Goal: Information Seeking & Learning: Check status

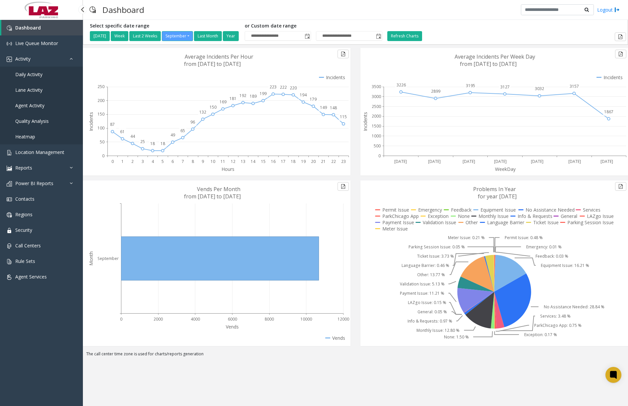
click at [35, 75] on span "Daily Activity" at bounding box center [28, 74] width 27 height 6
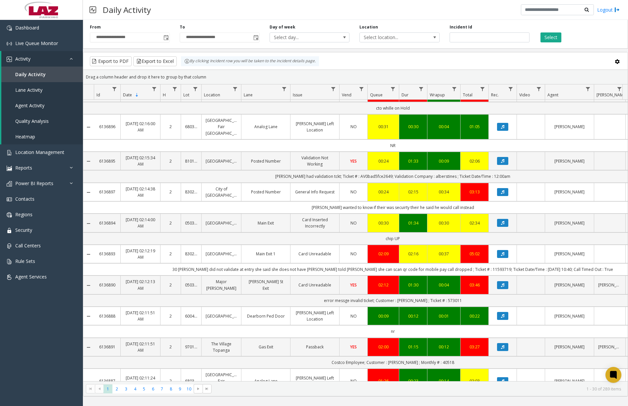
scroll to position [331, 0]
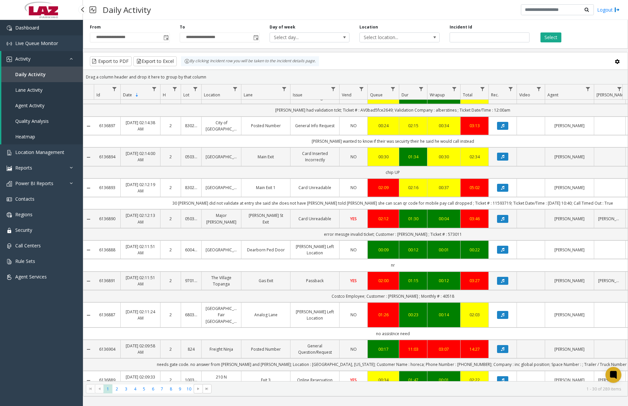
click at [55, 29] on link "Dashboard" at bounding box center [41, 28] width 83 height 16
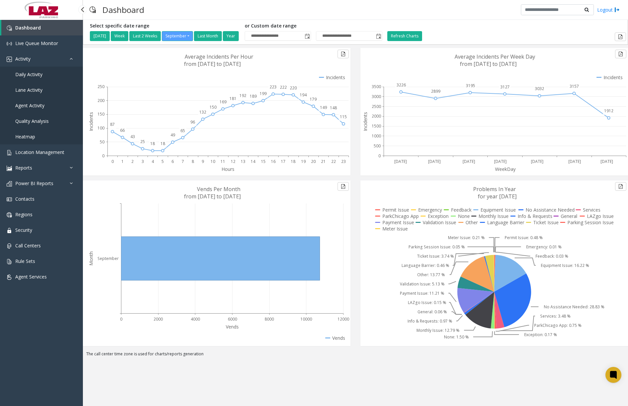
click at [36, 77] on span "Daily Activity" at bounding box center [28, 74] width 27 height 6
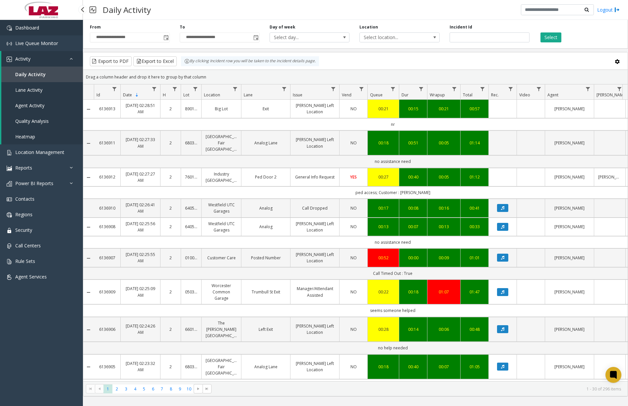
click at [50, 27] on link "Dashboard" at bounding box center [41, 28] width 83 height 16
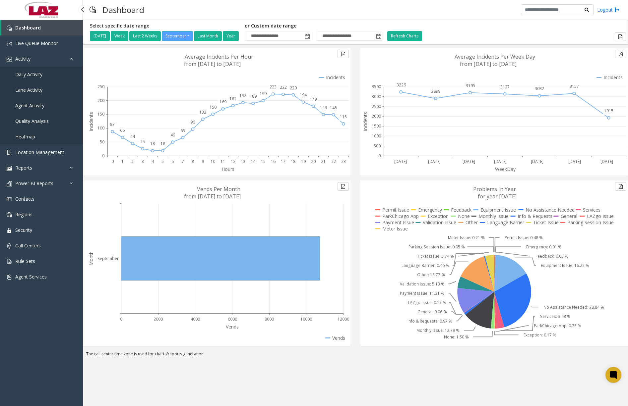
click at [45, 77] on link "Daily Activity" at bounding box center [41, 75] width 83 height 16
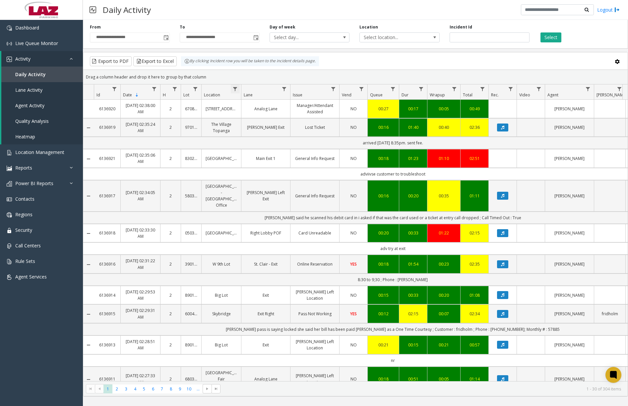
click at [237, 89] on span "Data table" at bounding box center [234, 89] width 5 height 5
click at [268, 121] on input "Location Filter" at bounding box center [264, 117] width 56 height 11
type input "******"
click at [274, 173] on button "Filter" at bounding box center [278, 179] width 27 height 15
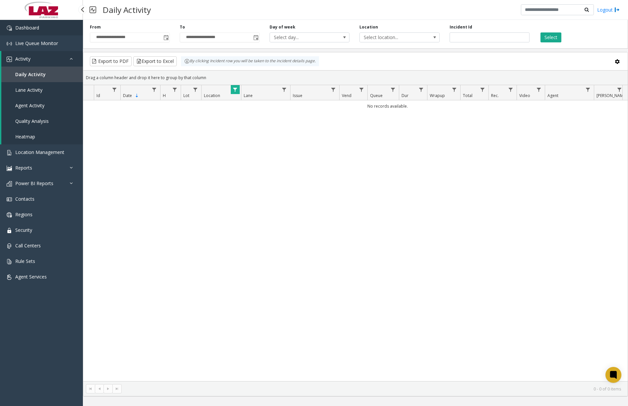
click at [50, 29] on link "Dashboard" at bounding box center [41, 28] width 83 height 16
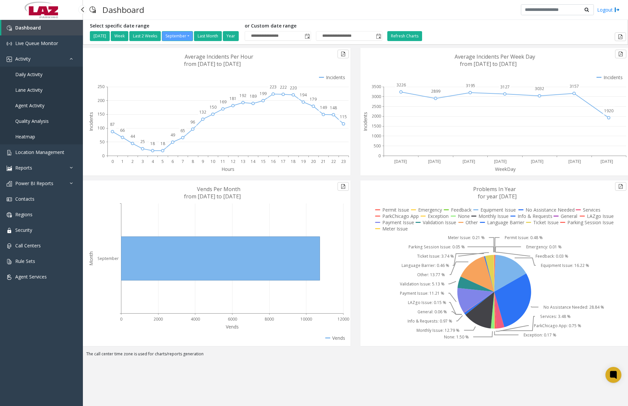
click at [36, 79] on link "Daily Activity" at bounding box center [41, 75] width 83 height 16
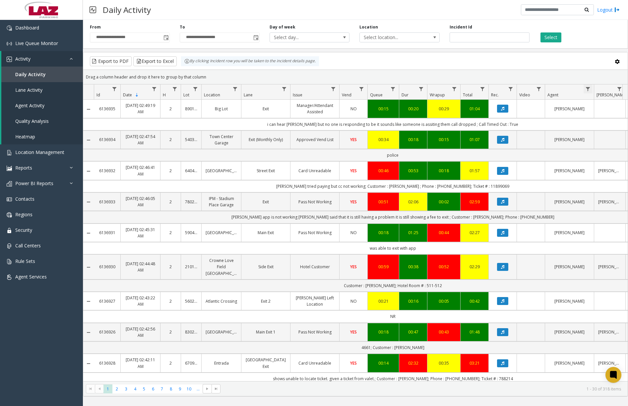
click at [588, 88] on span "Data table" at bounding box center [587, 89] width 5 height 5
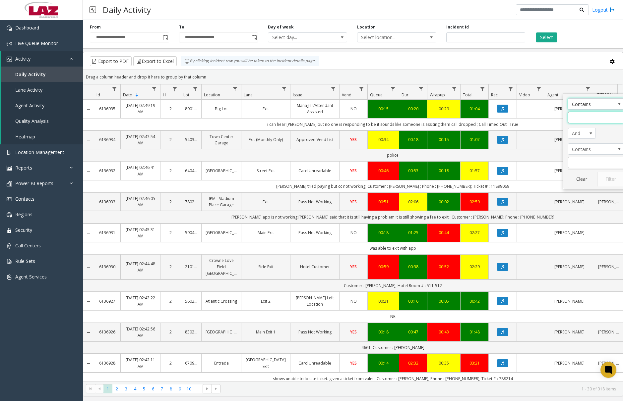
click at [587, 119] on input "Agent Filter" at bounding box center [596, 117] width 56 height 11
type input "****"
click at [610, 175] on button "Filter" at bounding box center [610, 179] width 27 height 15
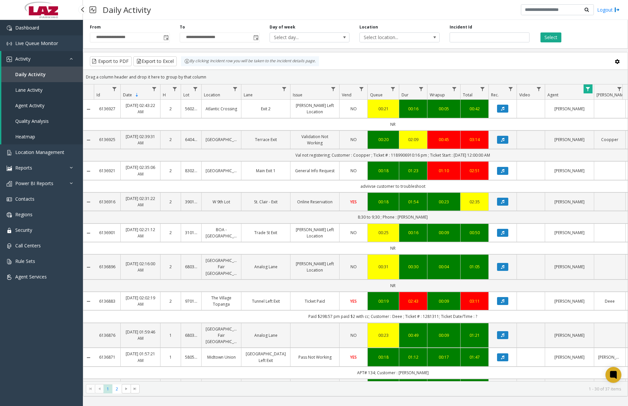
click at [58, 29] on link "Dashboard" at bounding box center [41, 28] width 83 height 16
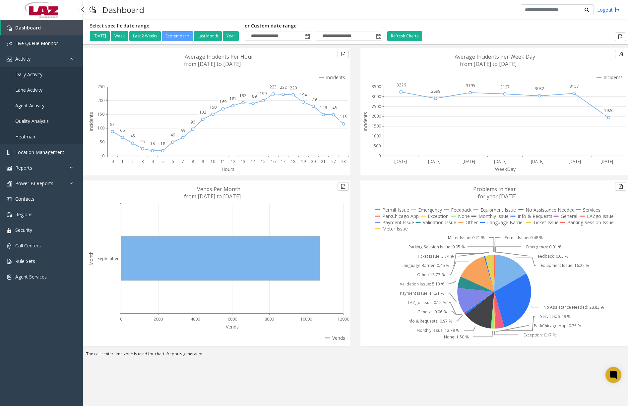
click at [38, 73] on span "Daily Activity" at bounding box center [28, 74] width 27 height 6
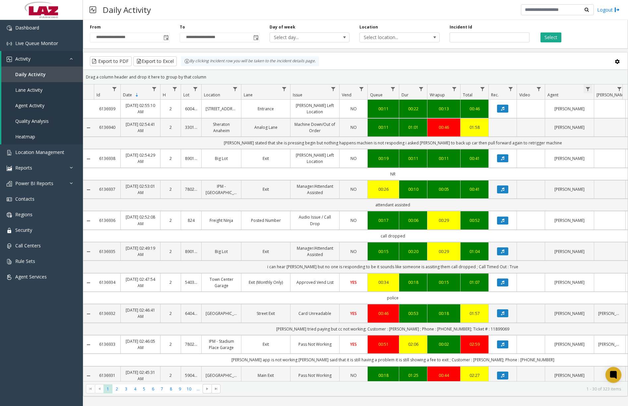
click at [587, 88] on span "Data table" at bounding box center [587, 89] width 5 height 5
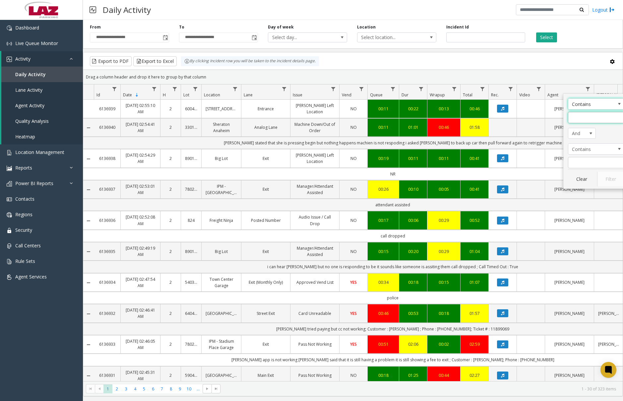
click at [595, 116] on input "Agent Filter" at bounding box center [596, 117] width 56 height 11
type input "*"
type input "****"
click at [607, 175] on button "Filter" at bounding box center [610, 179] width 27 height 15
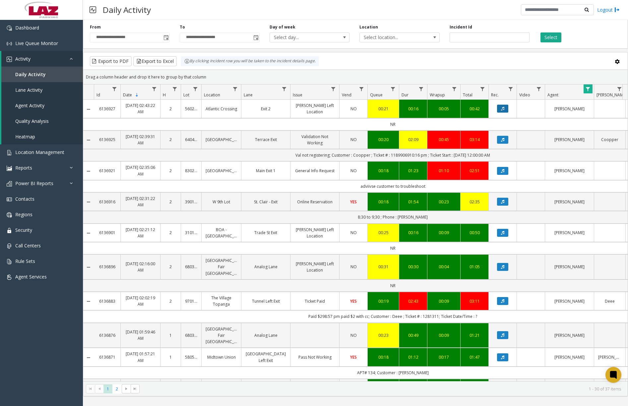
click at [503, 108] on icon "Data table" at bounding box center [502, 109] width 3 height 4
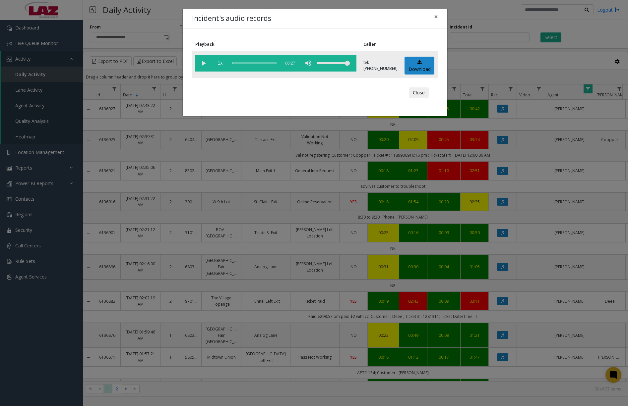
click at [202, 65] on vg-play-pause at bounding box center [203, 63] width 17 height 17
click at [434, 14] on span "×" at bounding box center [436, 16] width 4 height 9
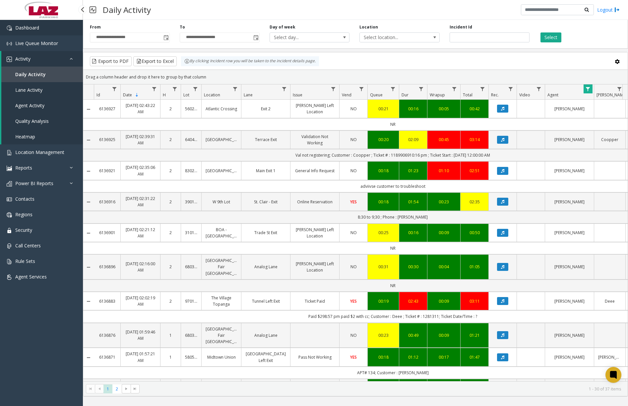
click at [61, 31] on link "Dashboard" at bounding box center [41, 28] width 83 height 16
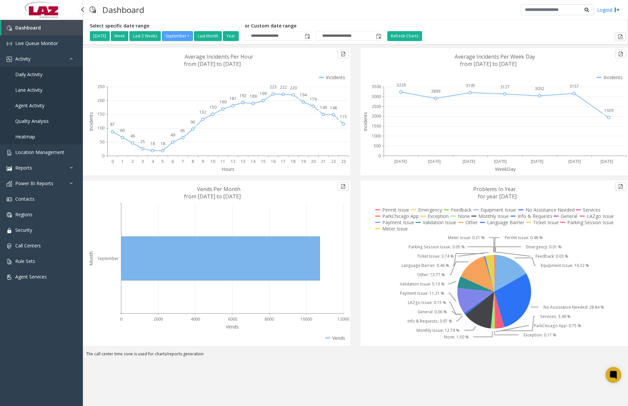
click at [31, 75] on span "Daily Activity" at bounding box center [28, 74] width 27 height 6
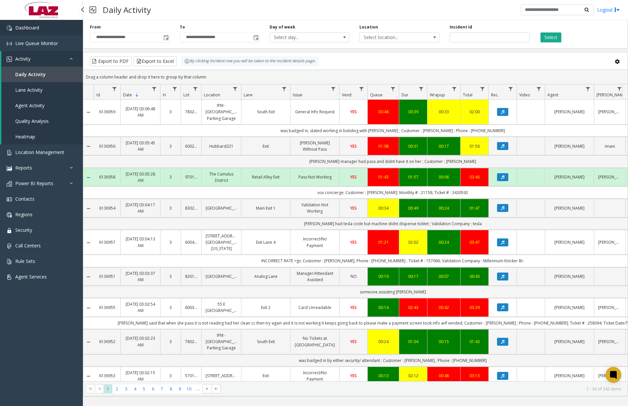
click at [61, 25] on link "Dashboard" at bounding box center [41, 28] width 83 height 16
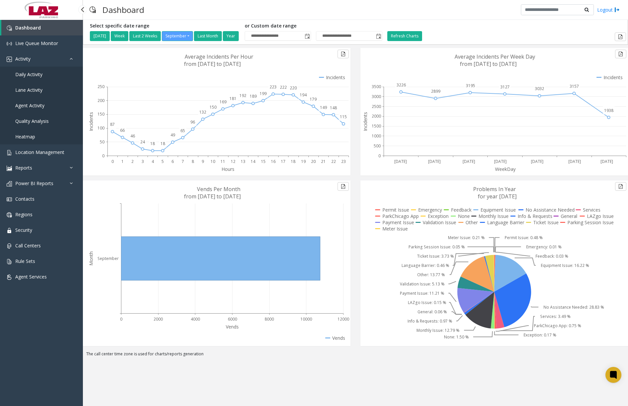
click at [37, 74] on span "Daily Activity" at bounding box center [28, 74] width 27 height 6
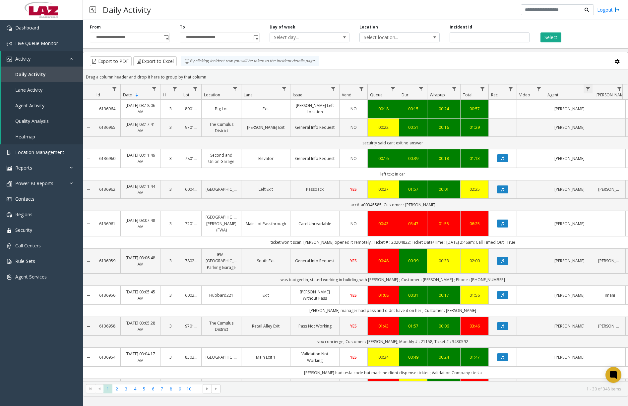
click at [588, 88] on span "Data table" at bounding box center [587, 89] width 5 height 5
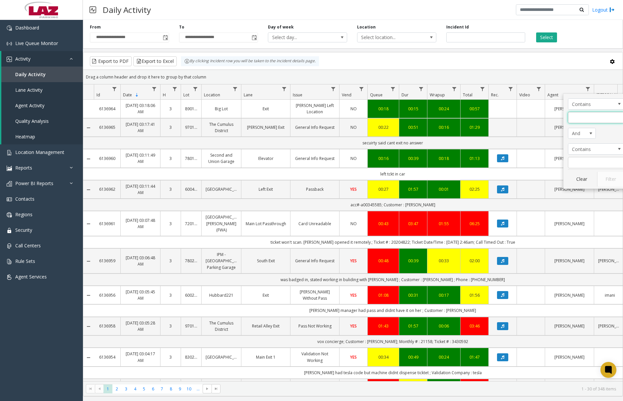
click at [593, 119] on input "Agent Filter" at bounding box center [596, 117] width 56 height 11
type input "****"
click at [609, 176] on button "Filter" at bounding box center [610, 179] width 27 height 15
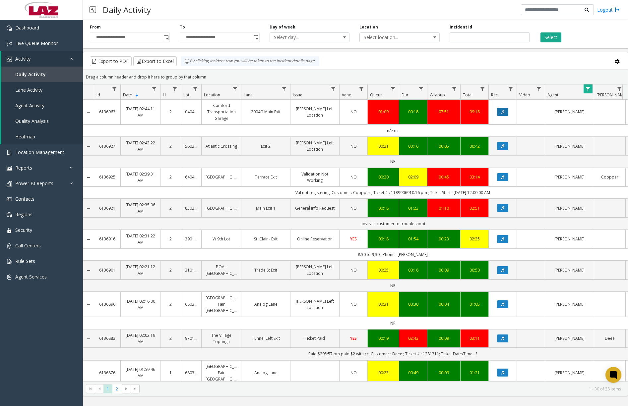
click at [505, 111] on button "Data table" at bounding box center [502, 112] width 11 height 8
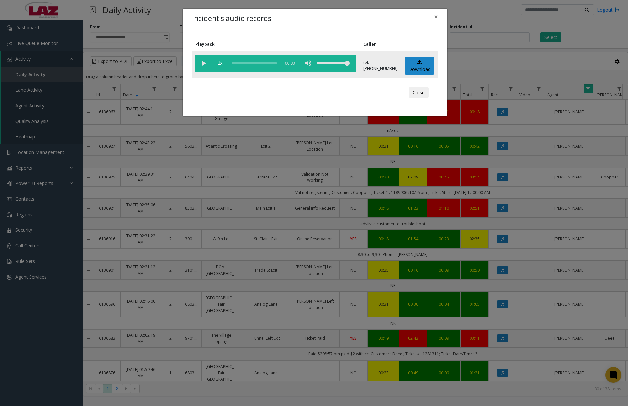
click at [205, 64] on vg-play-pause at bounding box center [203, 63] width 17 height 17
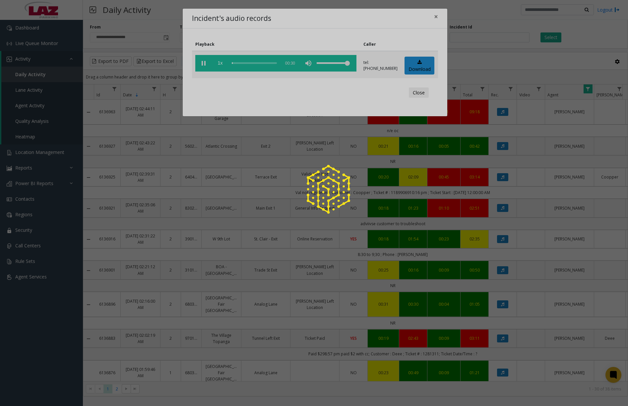
click at [236, 63] on div at bounding box center [314, 203] width 628 height 406
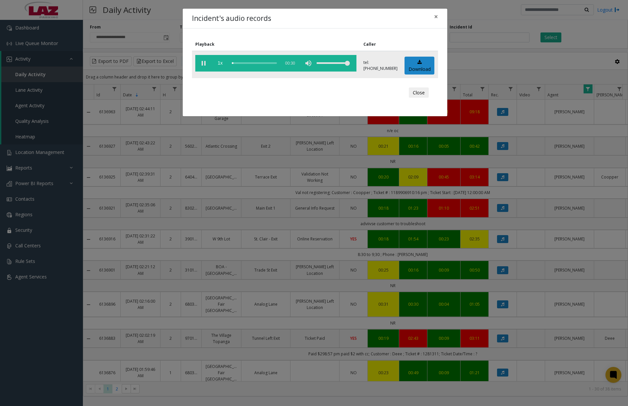
click at [243, 63] on div "scrub bar" at bounding box center [254, 63] width 45 height 17
click at [255, 62] on div "scrub bar" at bounding box center [254, 63] width 45 height 17
click at [266, 62] on div "scrub bar" at bounding box center [254, 63] width 45 height 17
click at [437, 16] on span "×" at bounding box center [436, 16] width 4 height 9
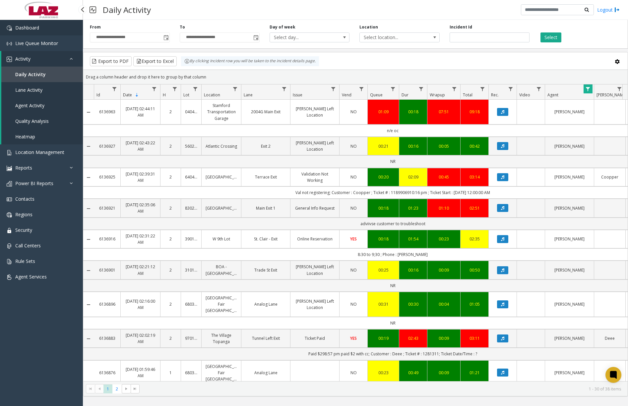
click at [34, 24] on link "Dashboard" at bounding box center [41, 28] width 83 height 16
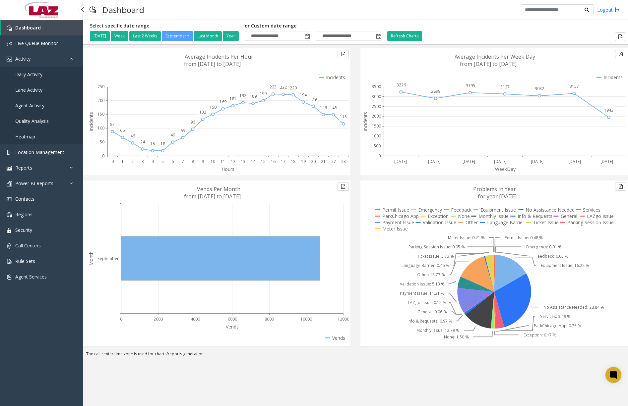
click at [32, 76] on span "Daily Activity" at bounding box center [28, 74] width 27 height 6
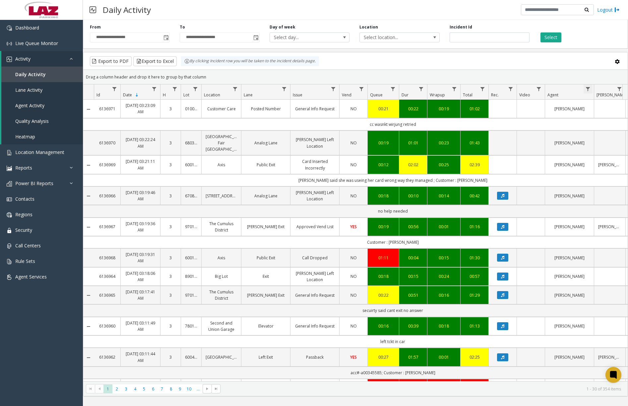
click at [588, 87] on span "Data table" at bounding box center [587, 89] width 5 height 5
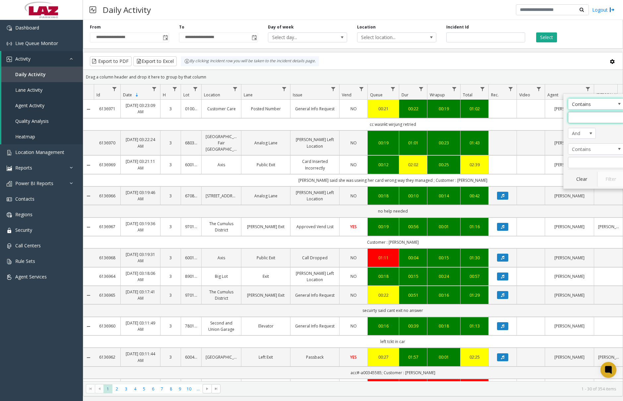
click at [592, 115] on input "Agent Filter" at bounding box center [596, 117] width 56 height 11
type input "****"
click at [605, 178] on button "Filter" at bounding box center [610, 179] width 27 height 15
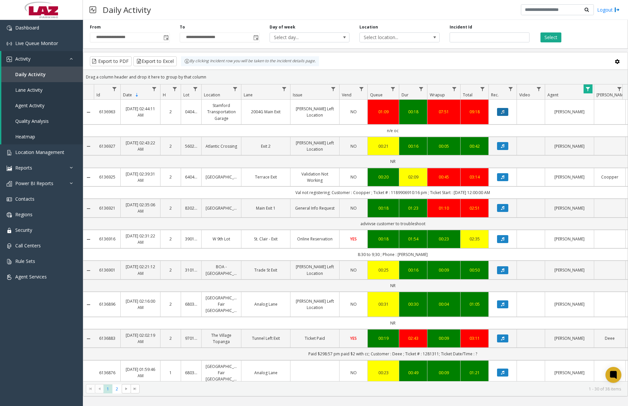
click at [508, 114] on button "Data table" at bounding box center [502, 112] width 11 height 8
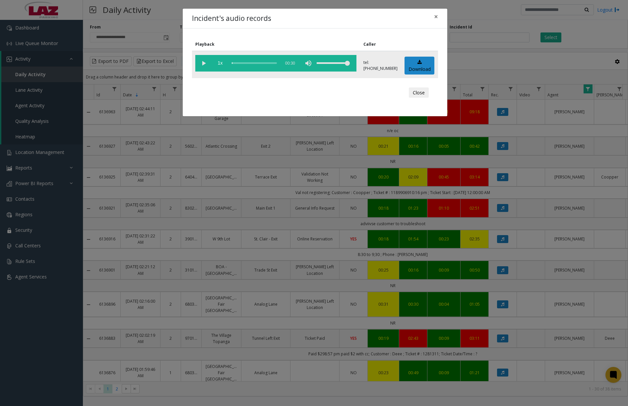
click at [209, 66] on vg-play-pause at bounding box center [203, 63] width 17 height 17
click at [237, 62] on div "scrub bar" at bounding box center [254, 63] width 45 height 17
click at [242, 63] on div "scrub bar" at bounding box center [254, 63] width 45 height 17
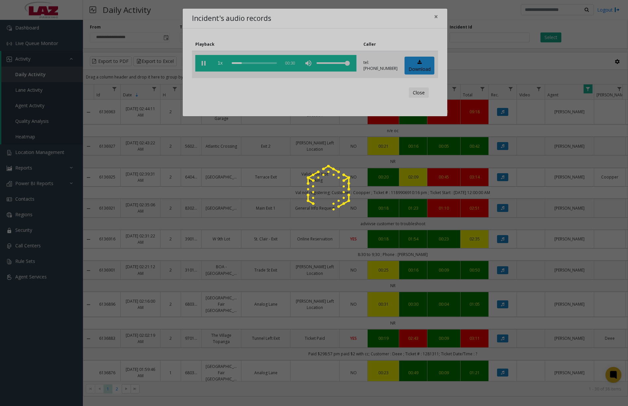
click at [246, 63] on div at bounding box center [314, 203] width 628 height 406
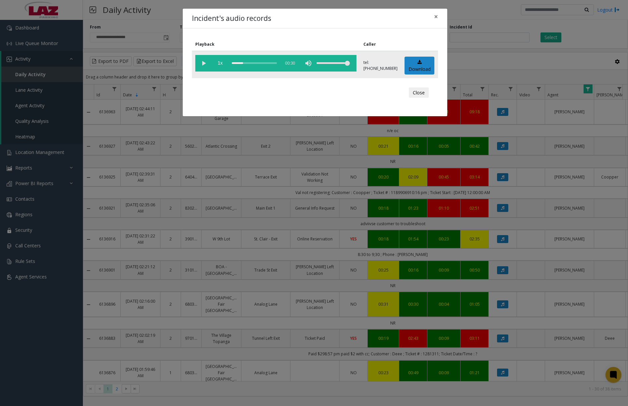
click at [251, 63] on div "scrub bar" at bounding box center [254, 63] width 45 height 17
click at [258, 63] on div "scrub bar" at bounding box center [254, 63] width 45 height 17
click at [437, 15] on span "×" at bounding box center [436, 16] width 4 height 9
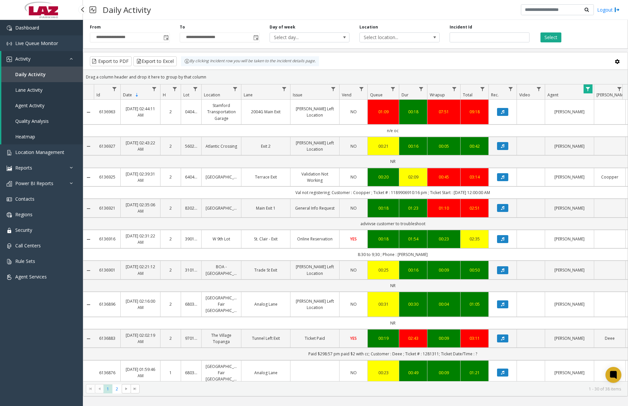
click at [44, 26] on link "Dashboard" at bounding box center [41, 28] width 83 height 16
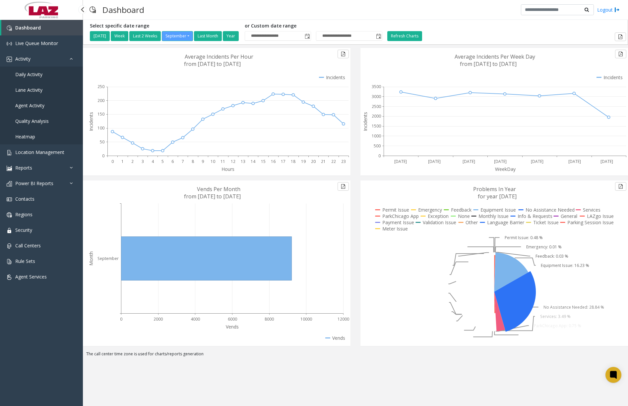
click at [34, 74] on span "Daily Activity" at bounding box center [28, 74] width 27 height 6
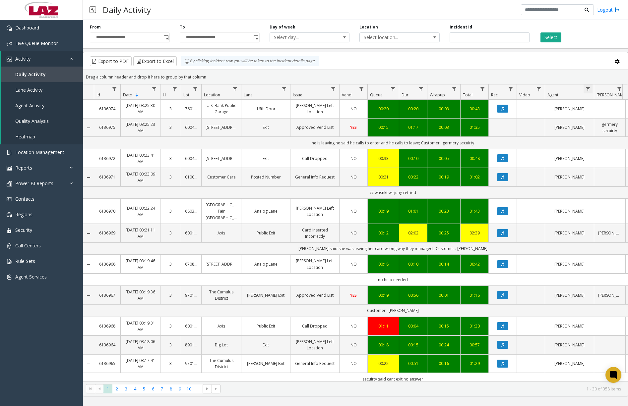
click at [590, 89] on span "Data table" at bounding box center [587, 89] width 5 height 5
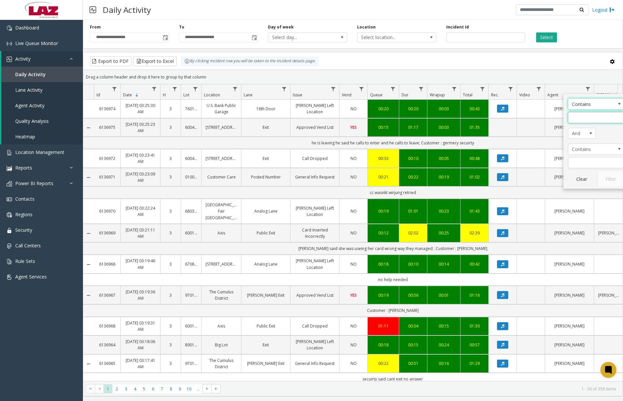
click at [599, 118] on input "Agent Filter" at bounding box center [596, 117] width 56 height 11
type input "****"
click at [606, 181] on button "Filter" at bounding box center [610, 179] width 27 height 15
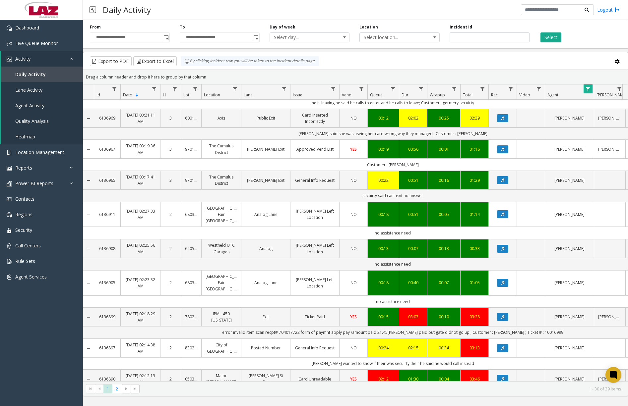
scroll to position [33, 0]
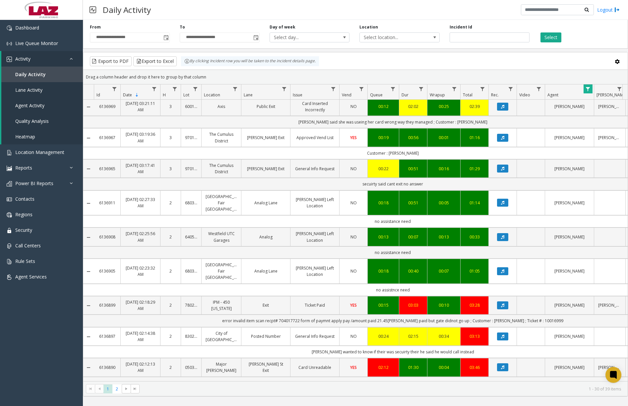
click at [282, 7] on div "Daily Activity Logout" at bounding box center [355, 10] width 545 height 20
click at [44, 31] on link "Dashboard" at bounding box center [41, 28] width 83 height 16
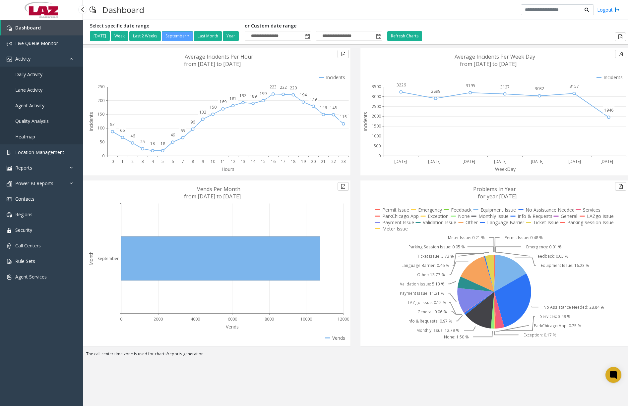
click at [40, 77] on span "Daily Activity" at bounding box center [28, 74] width 27 height 6
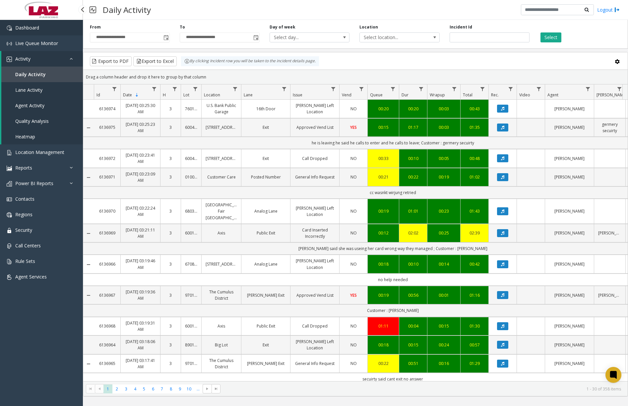
click at [57, 32] on link "Dashboard" at bounding box center [41, 28] width 83 height 16
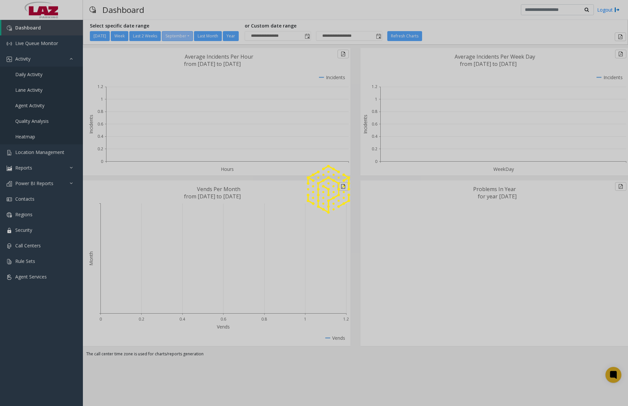
click at [37, 76] on div at bounding box center [314, 203] width 628 height 406
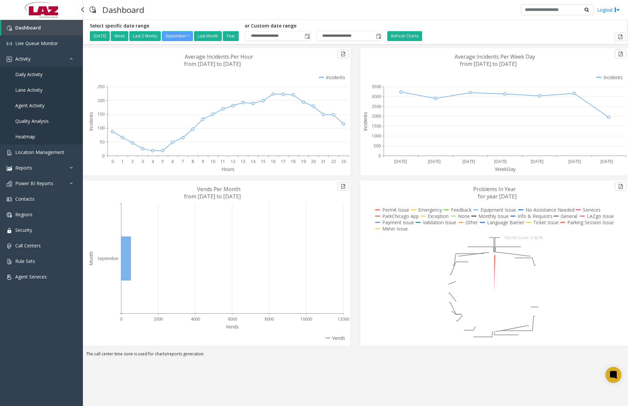
click at [39, 75] on span "Daily Activity" at bounding box center [28, 74] width 27 height 6
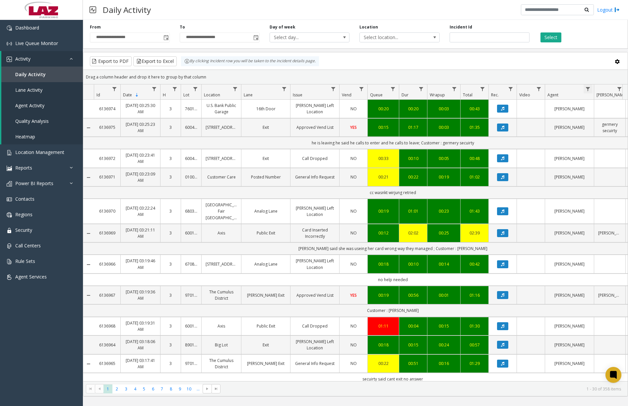
click at [588, 88] on span "Data table" at bounding box center [587, 89] width 5 height 5
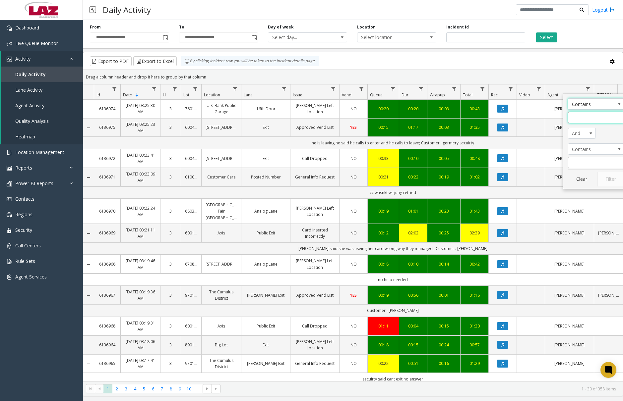
click at [591, 114] on input "Agent Filter" at bounding box center [596, 117] width 56 height 11
type input "****"
click at [609, 175] on button "Filter" at bounding box center [610, 179] width 27 height 15
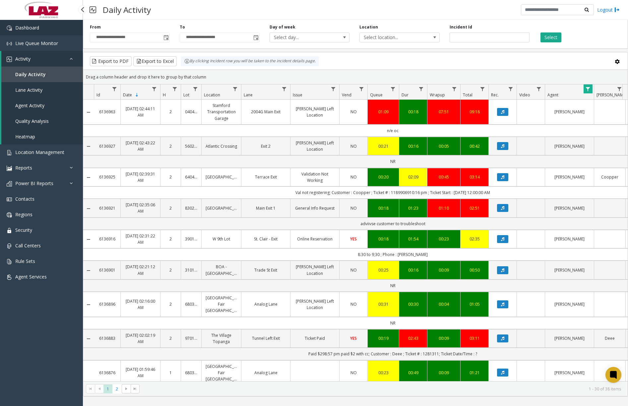
click at [47, 30] on link "Dashboard" at bounding box center [41, 28] width 83 height 16
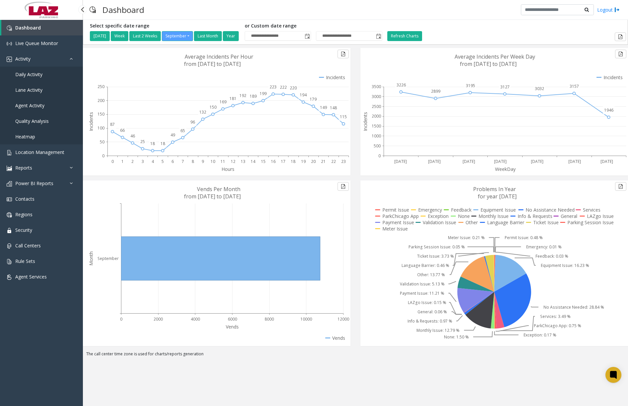
click at [34, 72] on span "Daily Activity" at bounding box center [28, 74] width 27 height 6
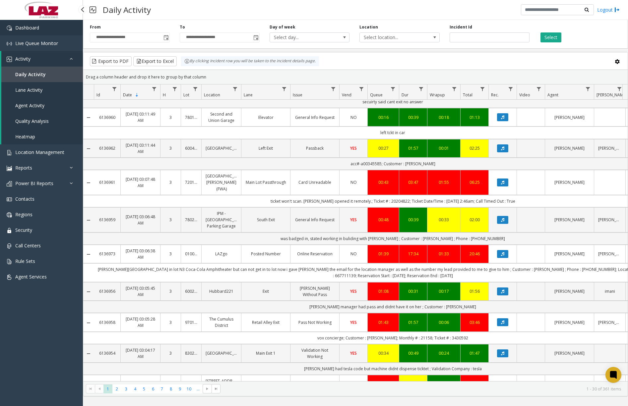
click at [16, 29] on span "Dashboard" at bounding box center [27, 28] width 24 height 6
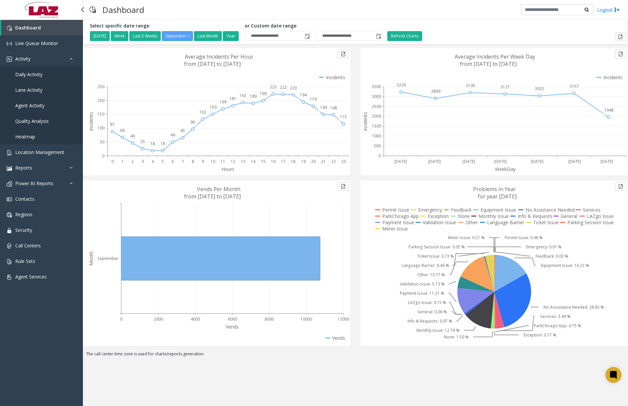
click at [41, 77] on span "Daily Activity" at bounding box center [28, 74] width 27 height 6
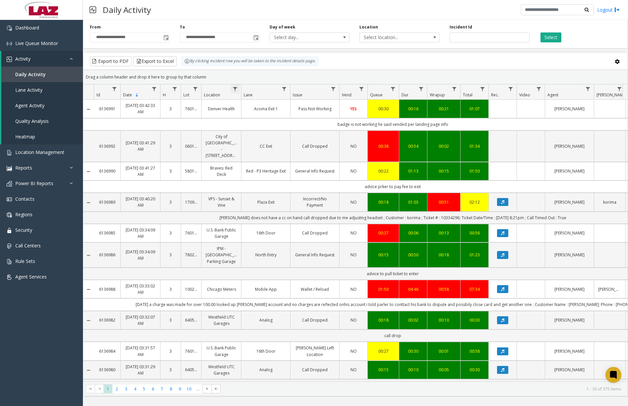
click at [237, 89] on span "Data table" at bounding box center [234, 89] width 5 height 5
click at [248, 111] on kendo-grid-filter-menu-input-wrapper "Contains" at bounding box center [264, 110] width 56 height 25
click at [246, 116] on input "Location Filter" at bounding box center [264, 117] width 56 height 11
type input "******"
click at [271, 179] on button "Filter" at bounding box center [278, 179] width 27 height 15
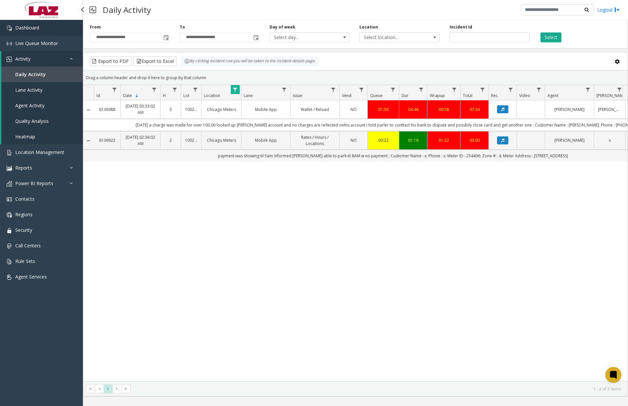
click at [56, 31] on link "Dashboard" at bounding box center [41, 28] width 83 height 16
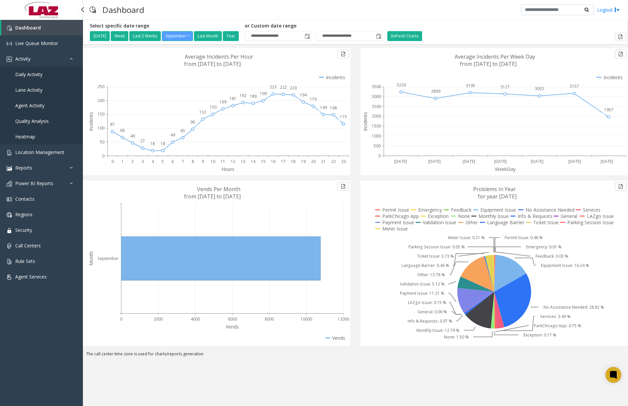
click at [35, 73] on span "Daily Activity" at bounding box center [28, 74] width 27 height 6
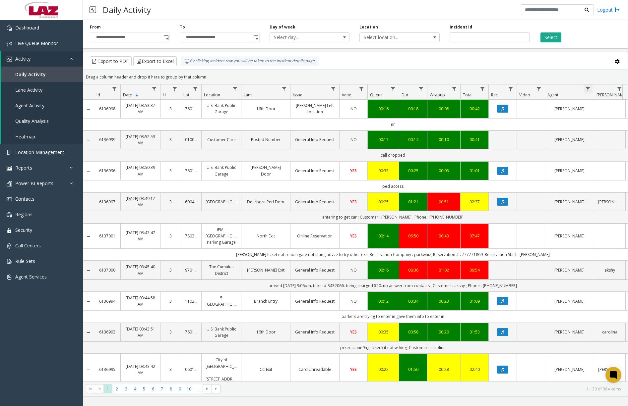
click at [589, 88] on span "Data table" at bounding box center [587, 89] width 5 height 5
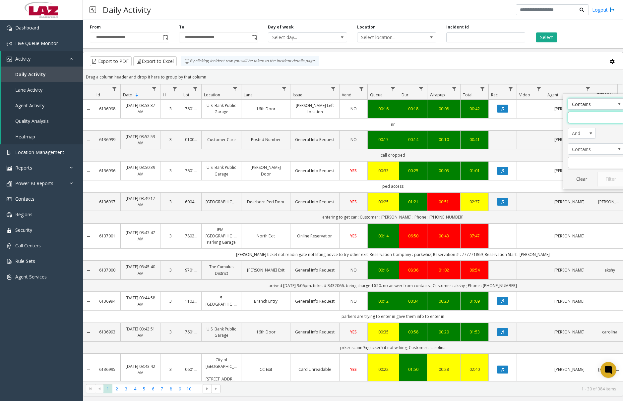
click at [589, 116] on input "Agent Filter" at bounding box center [596, 117] width 56 height 11
type input "****"
click at [614, 177] on button "Filter" at bounding box center [610, 179] width 27 height 15
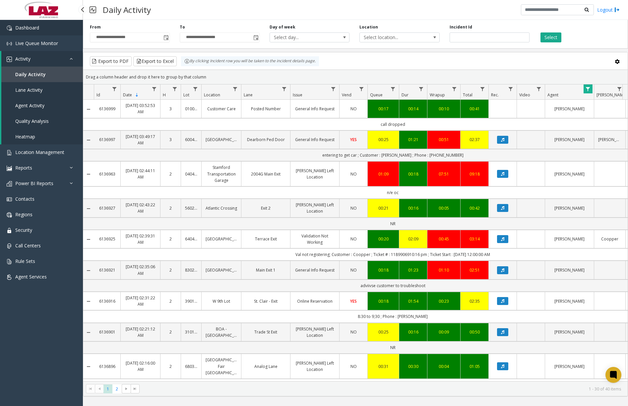
click at [51, 28] on link "Dashboard" at bounding box center [41, 28] width 83 height 16
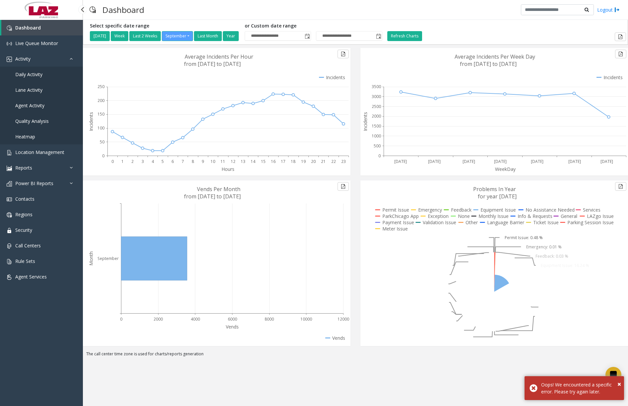
click at [38, 75] on span "Daily Activity" at bounding box center [28, 74] width 27 height 6
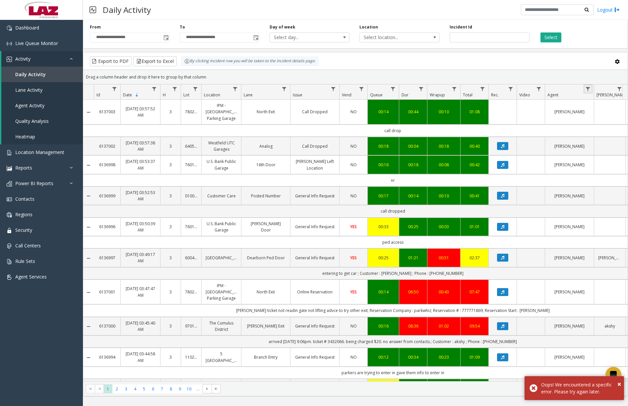
click at [591, 88] on link "Data table" at bounding box center [587, 89] width 9 height 9
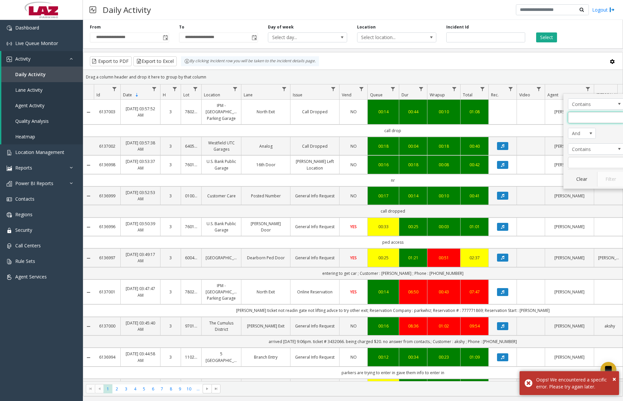
click at [581, 121] on input "Agent Filter" at bounding box center [596, 117] width 56 height 11
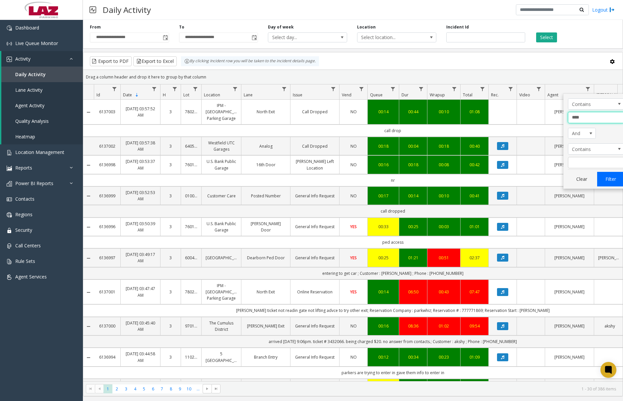
type input "****"
click at [614, 179] on button "Filter" at bounding box center [610, 179] width 27 height 15
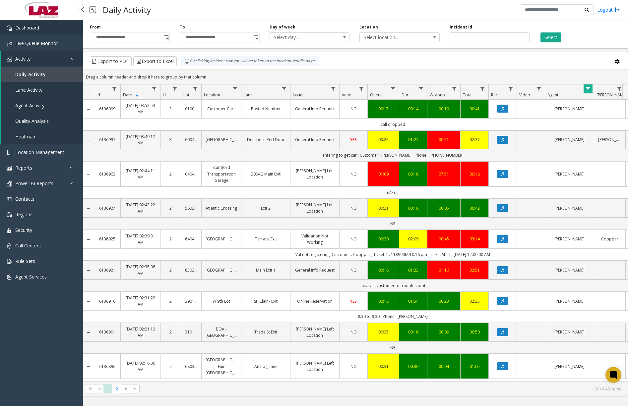
click at [48, 31] on link "Dashboard" at bounding box center [41, 28] width 83 height 16
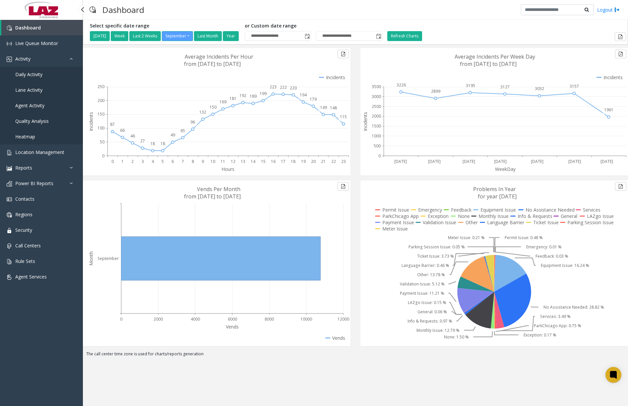
click at [43, 77] on link "Daily Activity" at bounding box center [41, 75] width 83 height 16
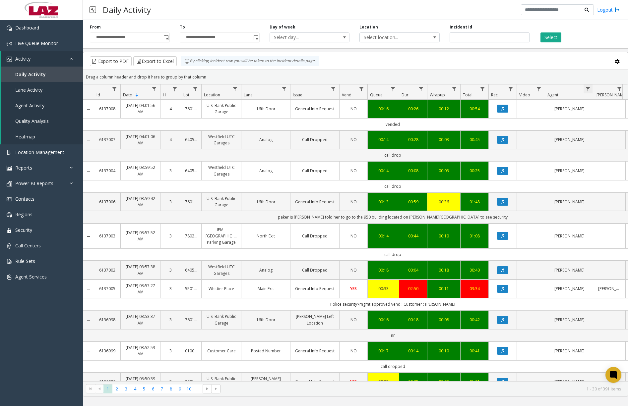
click at [589, 88] on span "Data table" at bounding box center [587, 89] width 5 height 5
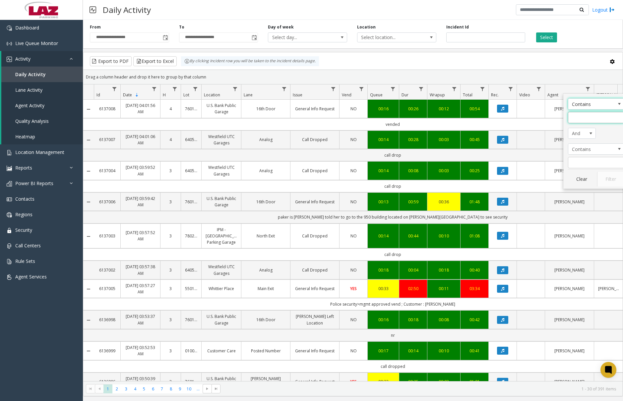
click at [596, 116] on input "Agent Filter" at bounding box center [596, 117] width 56 height 11
type input "****"
click at [605, 179] on button "Filter" at bounding box center [610, 179] width 27 height 15
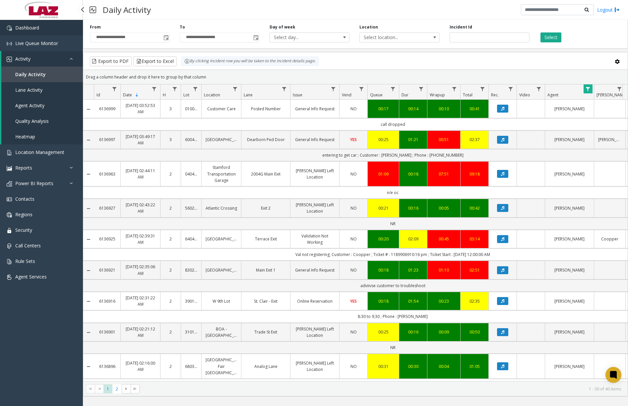
click at [44, 30] on link "Dashboard" at bounding box center [41, 28] width 83 height 16
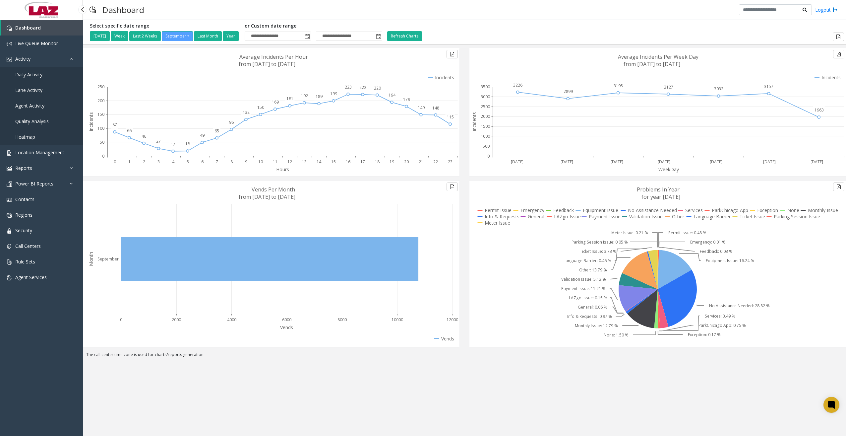
click at [38, 78] on link "Daily Activity" at bounding box center [41, 75] width 83 height 16
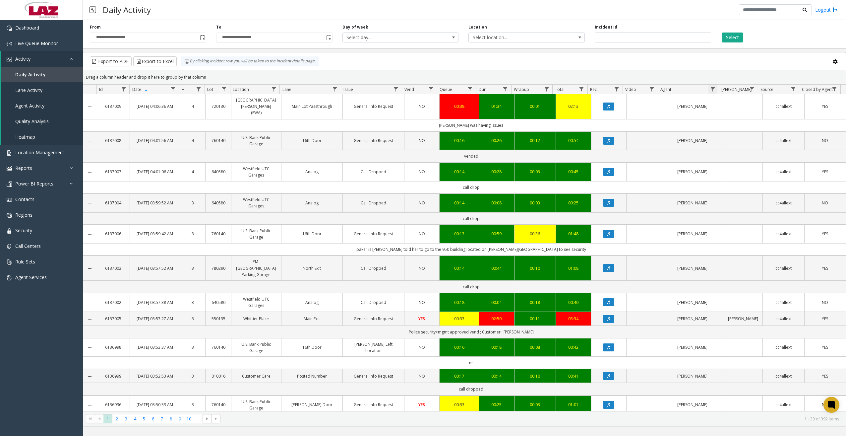
click at [622, 88] on span "Data table" at bounding box center [712, 89] width 5 height 5
click at [622, 119] on input "Agent Filter" at bounding box center [741, 117] width 56 height 11
type input "****"
click at [622, 175] on button "Filter" at bounding box center [755, 179] width 27 height 15
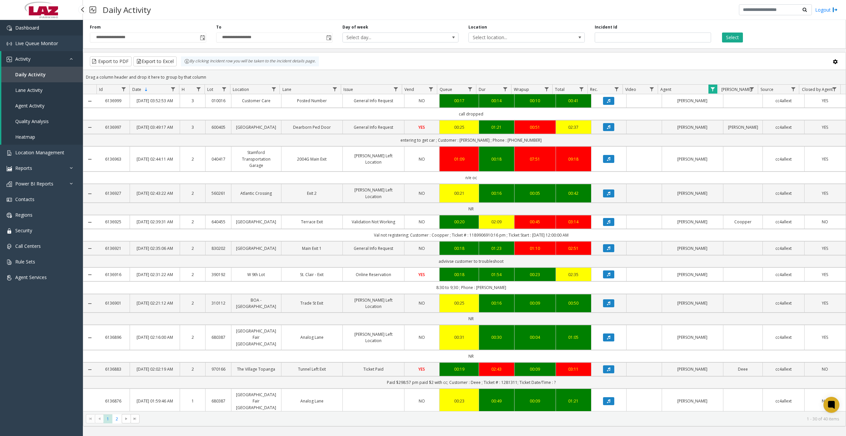
click at [45, 32] on link "Dashboard" at bounding box center [41, 28] width 83 height 16
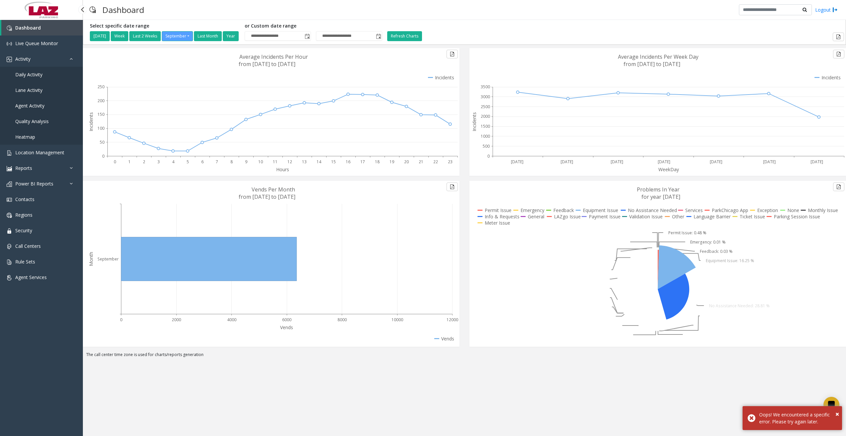
click at [39, 75] on span "Daily Activity" at bounding box center [28, 74] width 27 height 6
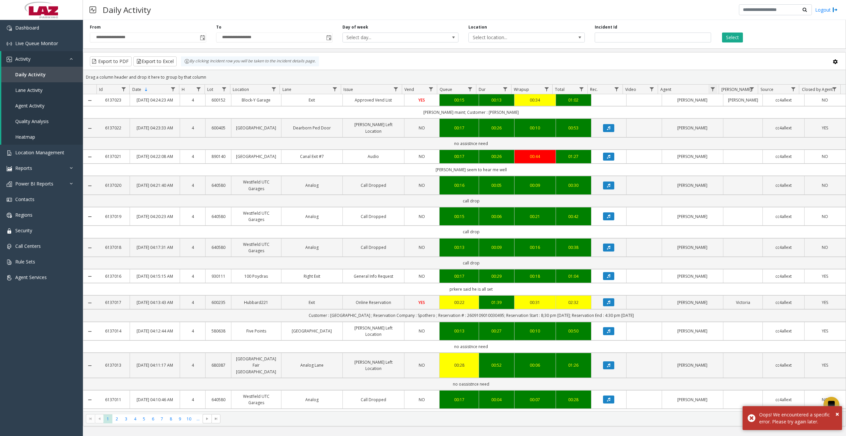
click at [622, 89] on span "Data table" at bounding box center [712, 89] width 5 height 5
click at [622, 120] on input "Agent Filter" at bounding box center [741, 117] width 56 height 11
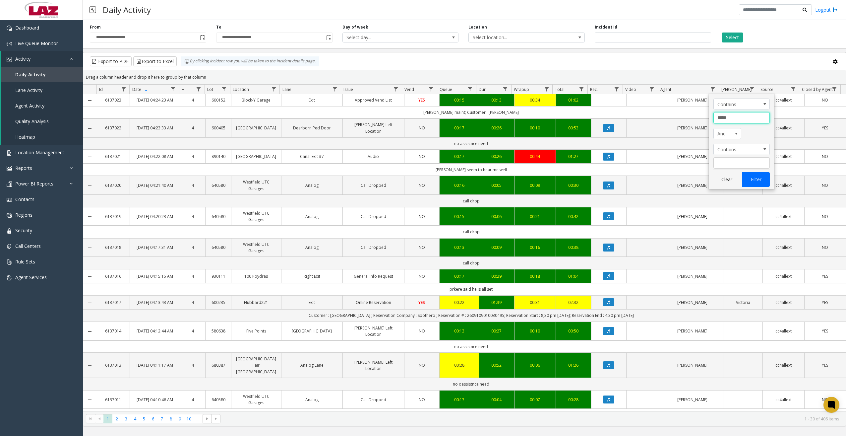
type input "*****"
click at [622, 175] on button "Filter" at bounding box center [755, 179] width 27 height 15
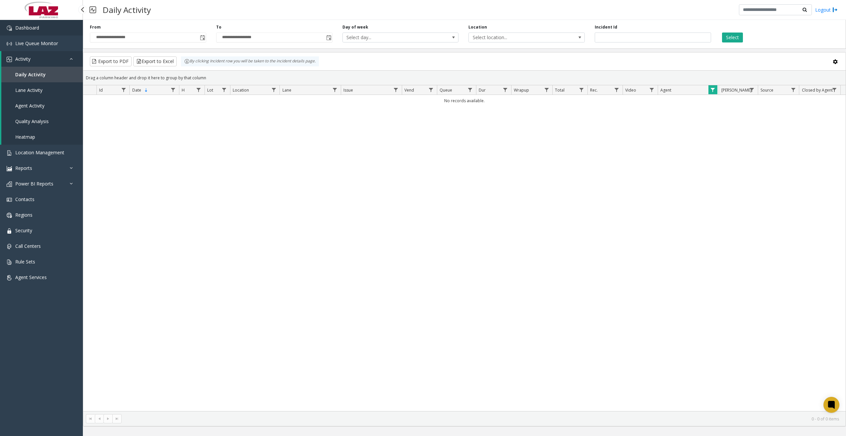
click at [38, 22] on link "Dashboard" at bounding box center [41, 28] width 83 height 16
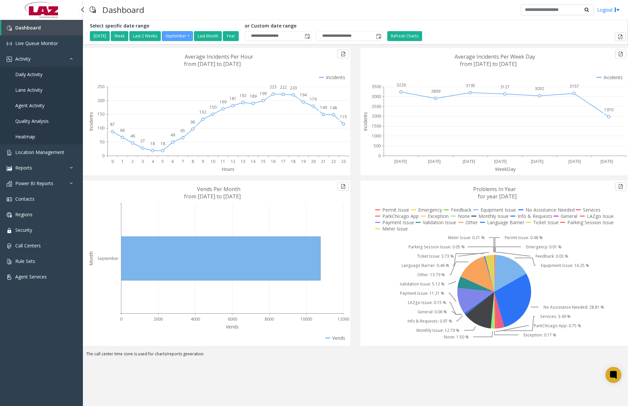
click at [43, 76] on link "Daily Activity" at bounding box center [41, 75] width 83 height 16
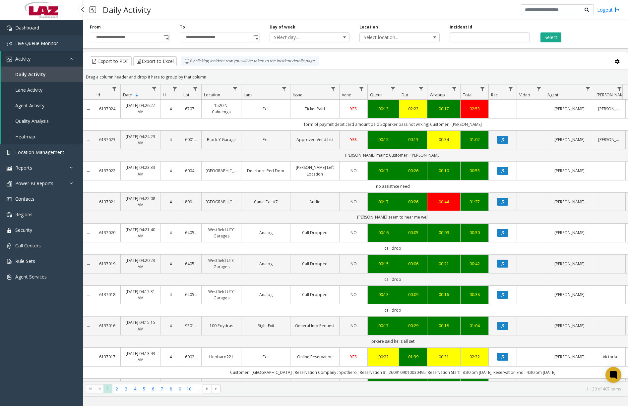
click at [50, 30] on link "Dashboard" at bounding box center [41, 28] width 83 height 16
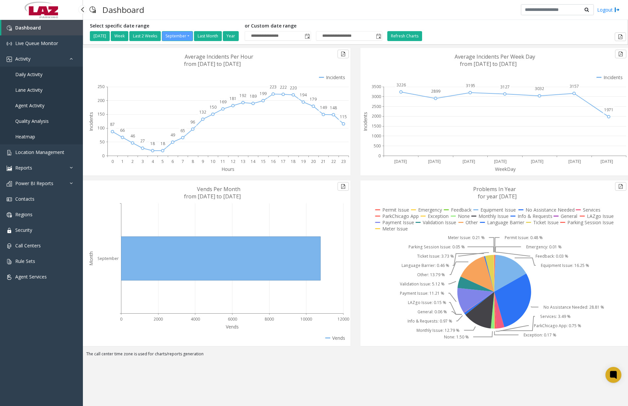
click at [28, 76] on span "Daily Activity" at bounding box center [28, 74] width 27 height 6
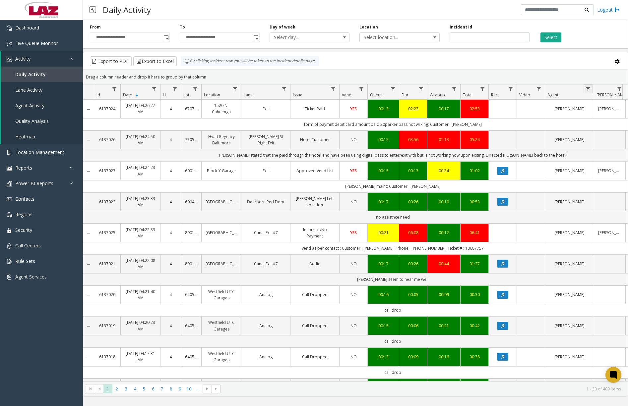
click at [591, 91] on link "Data table" at bounding box center [587, 89] width 9 height 9
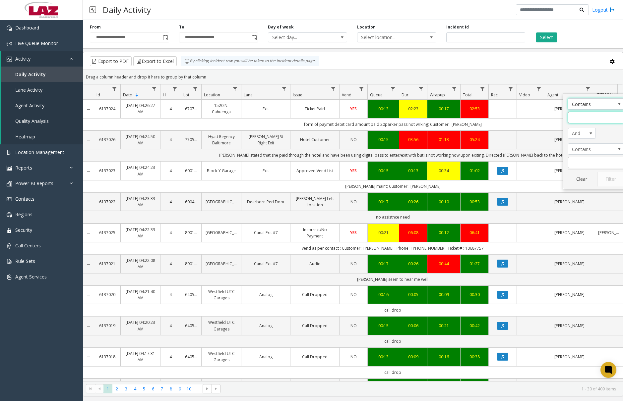
click at [597, 118] on input "Agent Filter" at bounding box center [596, 117] width 56 height 11
type input "*****"
click at [606, 174] on button "Filter" at bounding box center [610, 179] width 27 height 15
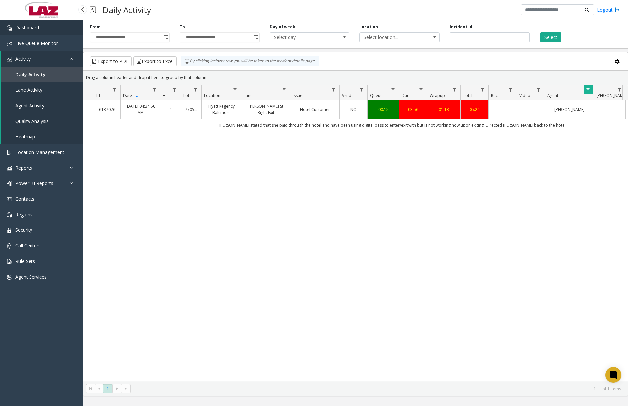
click at [59, 32] on link "Dashboard" at bounding box center [41, 28] width 83 height 16
